Goal: Navigation & Orientation: Find specific page/section

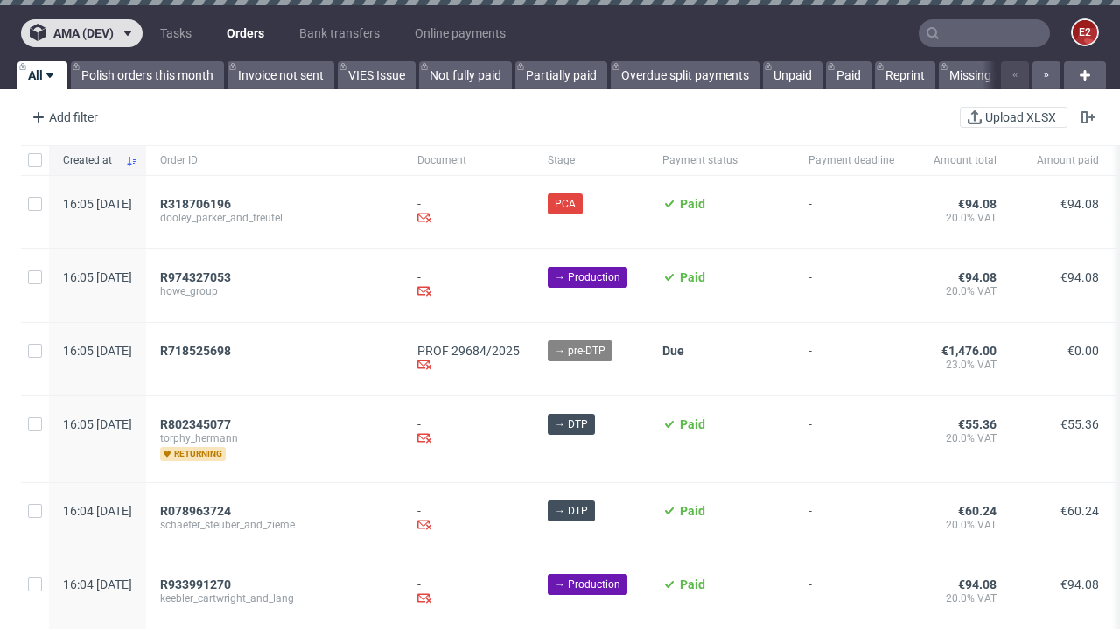
click at [81, 33] on span "ama (dev)" at bounding box center [83, 33] width 60 height 12
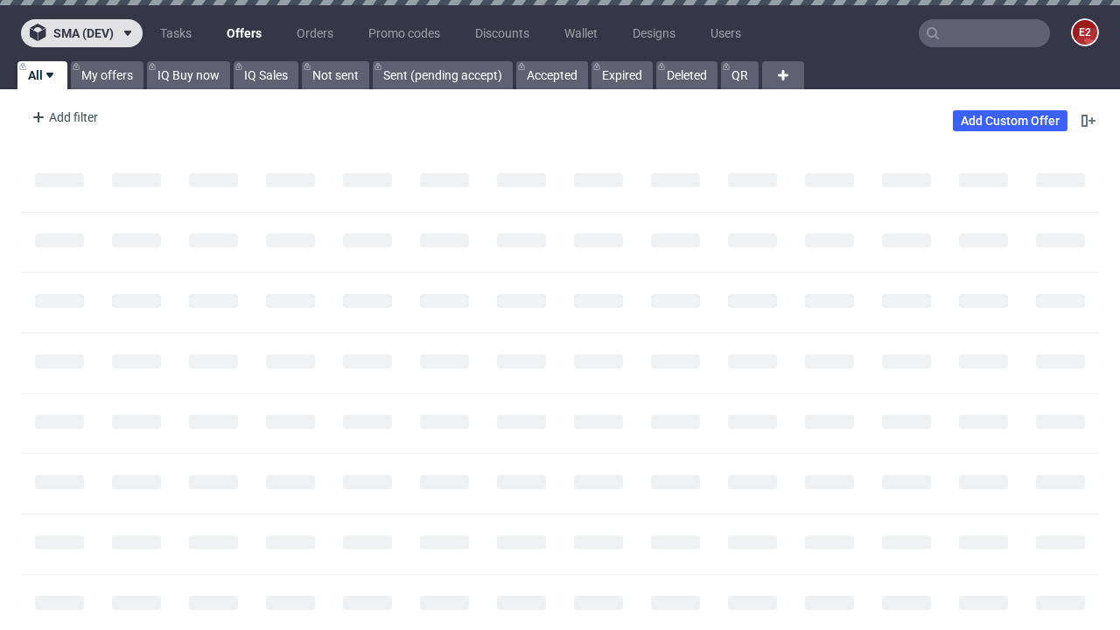
click at [81, 33] on span "sma (dev)" at bounding box center [83, 33] width 60 height 12
